Goal: Navigation & Orientation: Find specific page/section

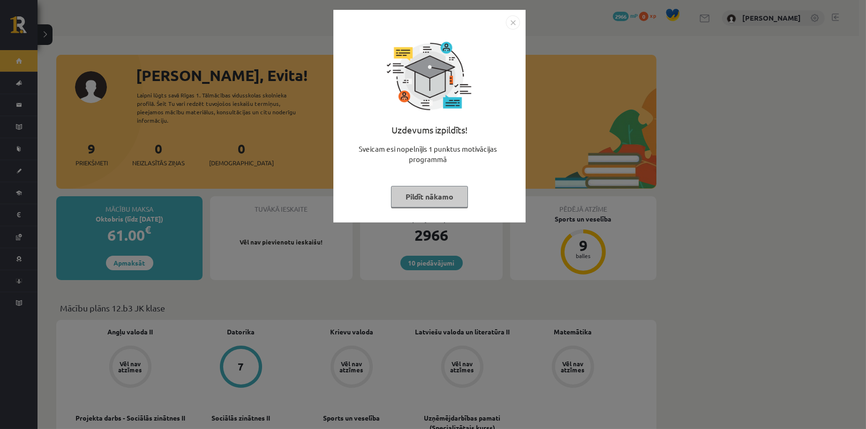
click at [436, 197] on button "Pildīt nākamo" at bounding box center [429, 197] width 77 height 22
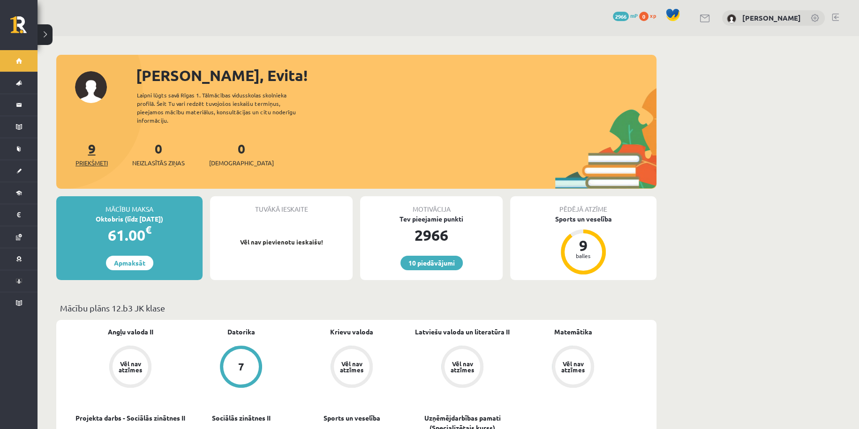
click at [95, 147] on link "9 Priekšmeti" at bounding box center [91, 154] width 32 height 28
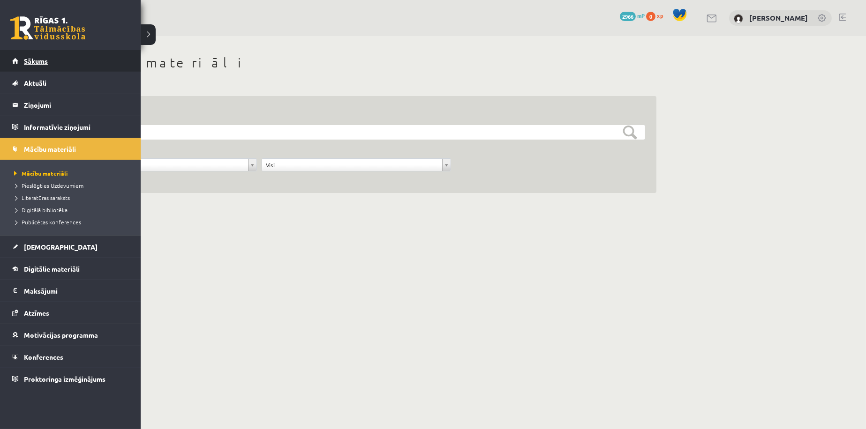
click at [36, 64] on span "Sākums" at bounding box center [36, 61] width 24 height 8
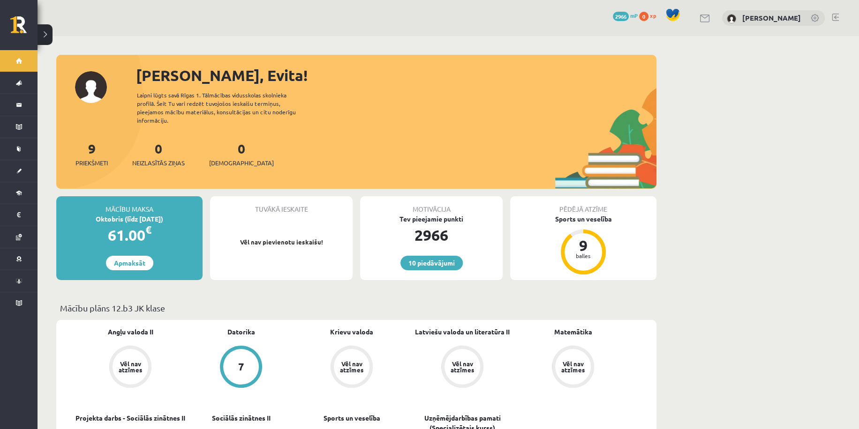
click at [93, 159] on div "9 Priekšmeti 0 Neizlasītās ziņas 0 Ieskaites" at bounding box center [356, 164] width 600 height 50
click at [94, 158] on span "Priekšmeti" at bounding box center [91, 162] width 32 height 9
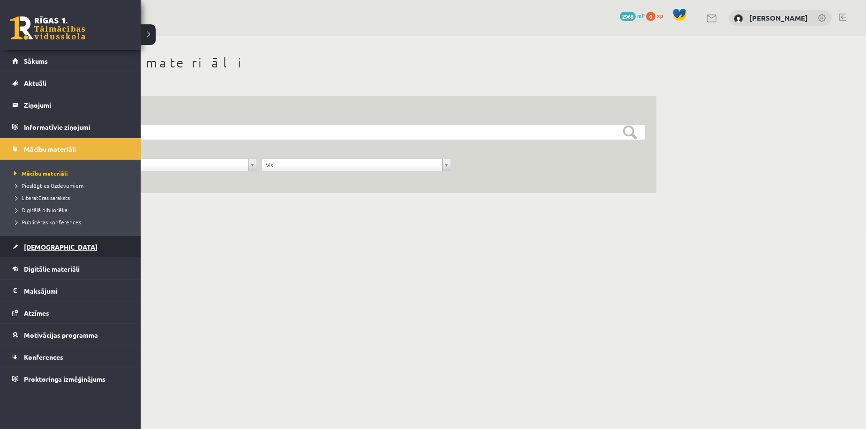
click at [31, 247] on span "[DEMOGRAPHIC_DATA]" at bounding box center [61, 247] width 74 height 8
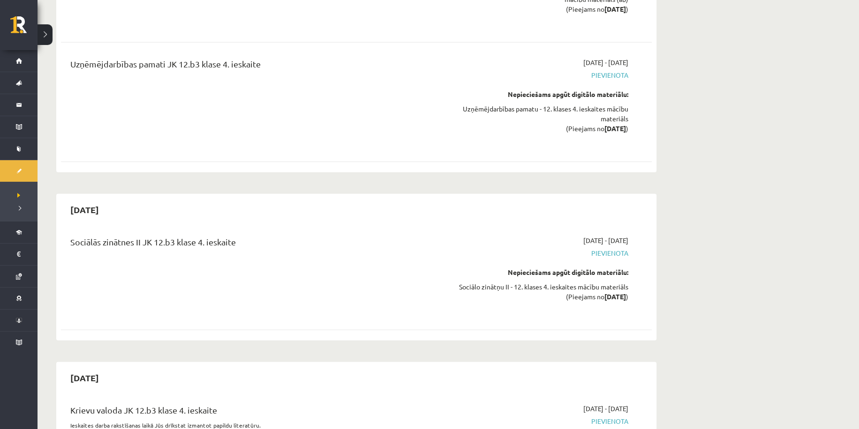
scroll to position [5180, 0]
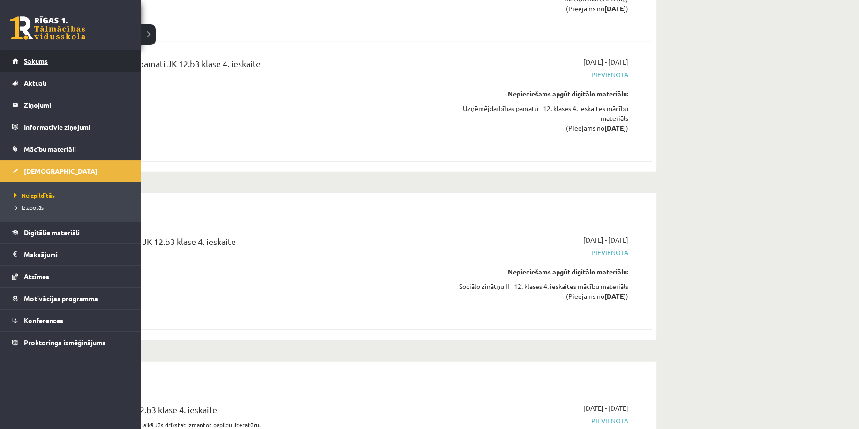
click at [15, 59] on link "Sākums" at bounding box center [70, 61] width 117 height 22
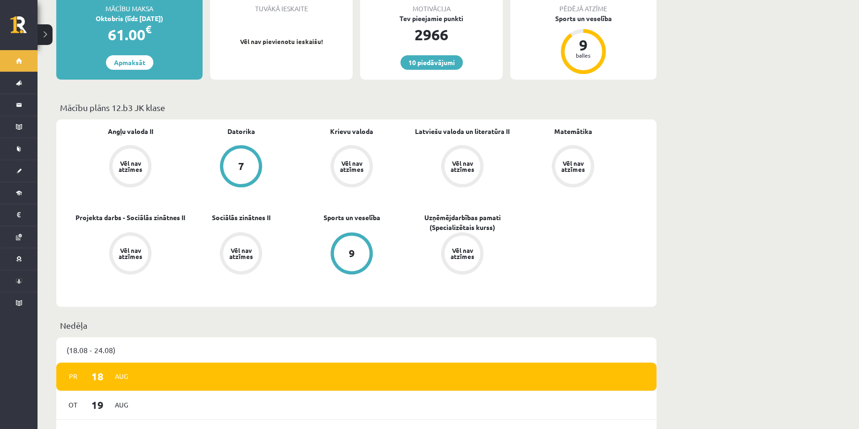
scroll to position [234, 0]
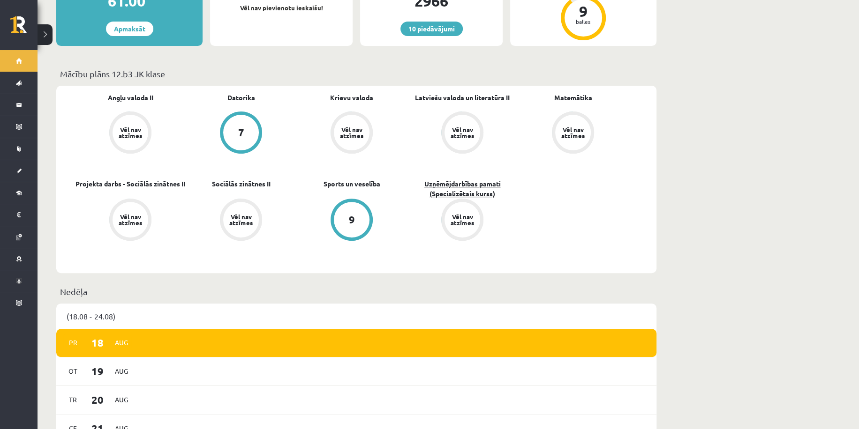
click at [471, 184] on link "Uzņēmējdarbības pamati (Specializētais kurss)" at bounding box center [462, 189] width 111 height 20
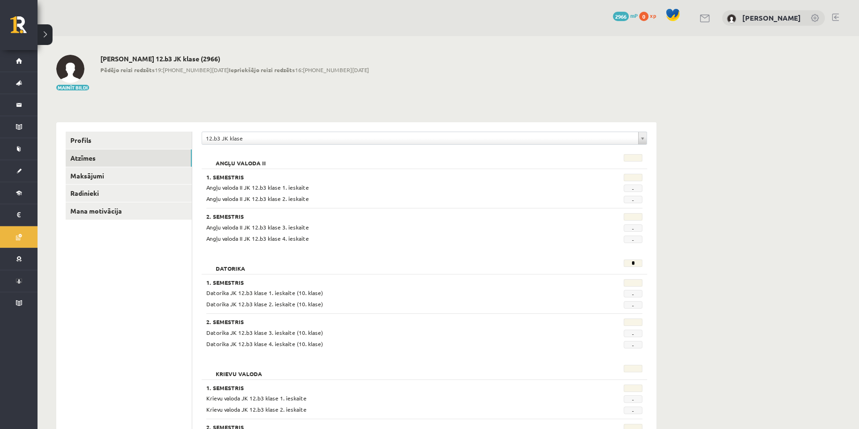
click at [313, 153] on div "Angļu valoda II 1. Semestris Angļu valoda II JK 12.b3 klase 1. ieskaite - Angļu…" at bounding box center [424, 199] width 445 height 101
click at [299, 144] on div "12.b3 JK klase" at bounding box center [424, 138] width 445 height 13
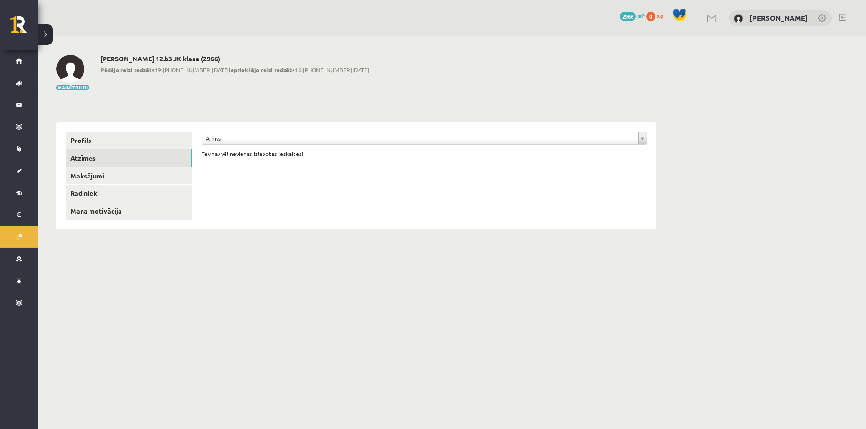
click at [272, 144] on div "Arhīvs" at bounding box center [424, 138] width 445 height 13
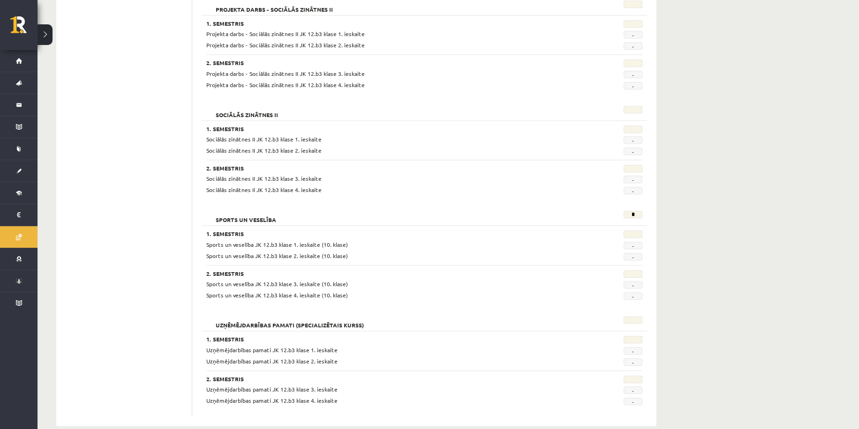
scroll to position [695, 0]
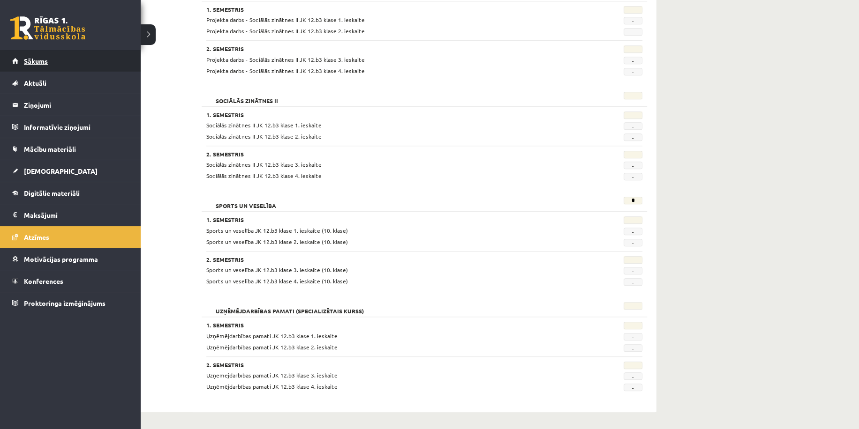
click at [31, 60] on span "Sākums" at bounding box center [36, 61] width 24 height 8
